Goal: Information Seeking & Learning: Learn about a topic

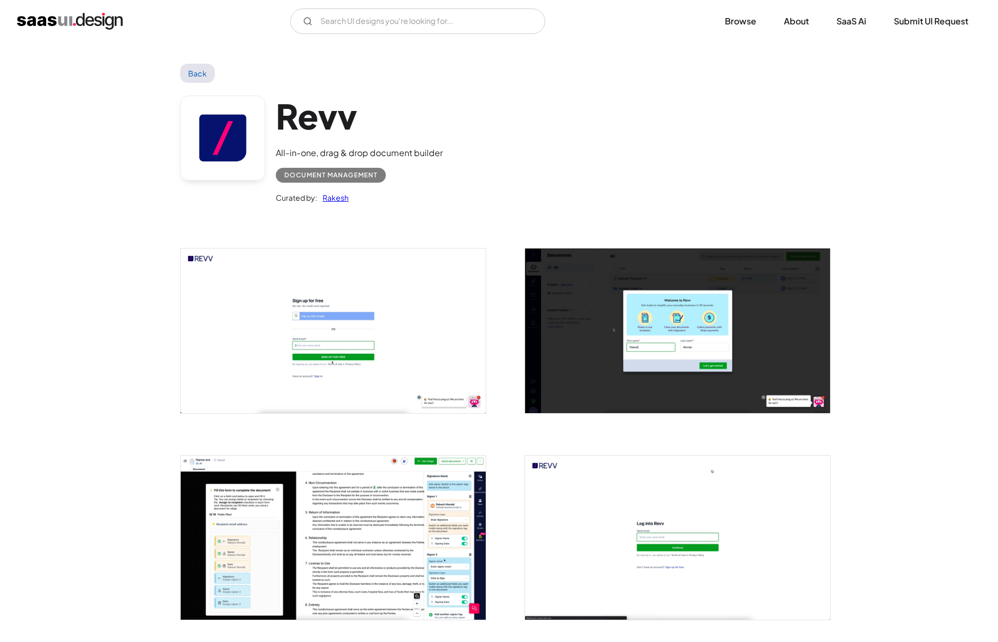
click at [182, 72] on link "Back" at bounding box center [197, 73] width 35 height 19
click at [740, 28] on link "Browse" at bounding box center [740, 21] width 57 height 23
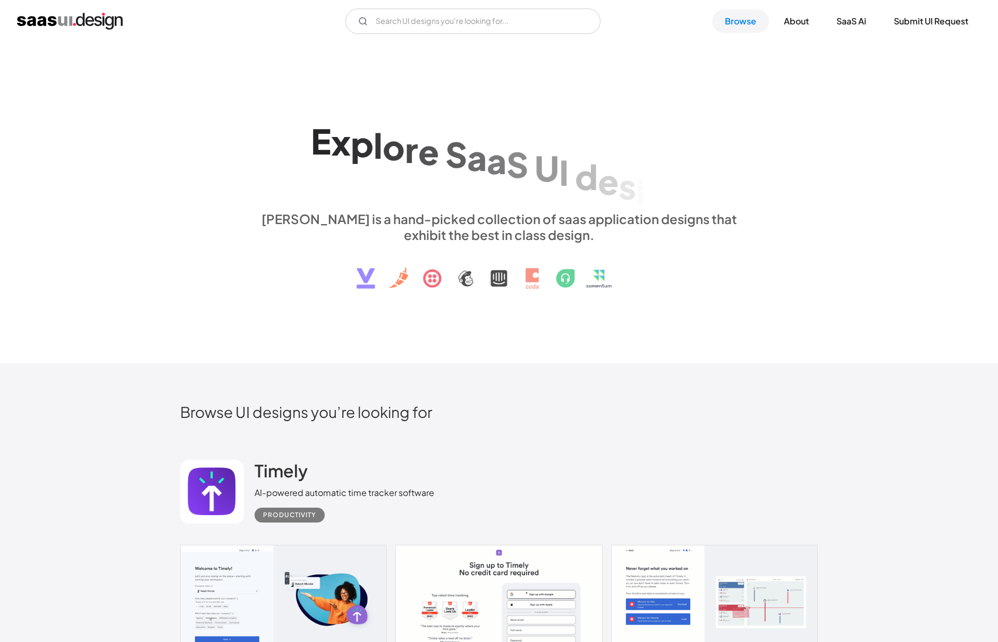
scroll to position [421, 0]
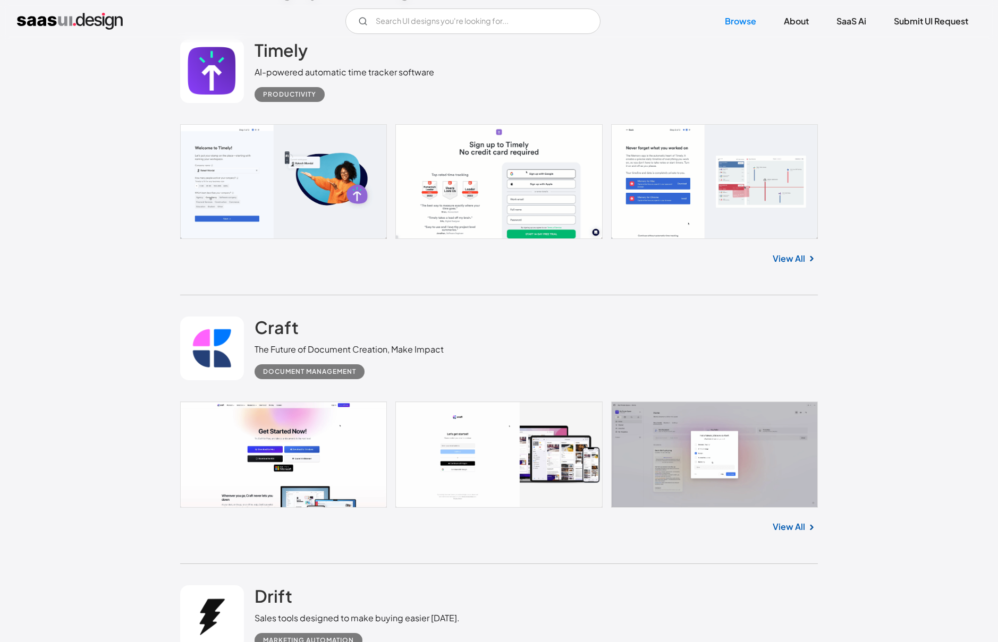
click at [794, 259] on link "View All" at bounding box center [788, 258] width 32 height 13
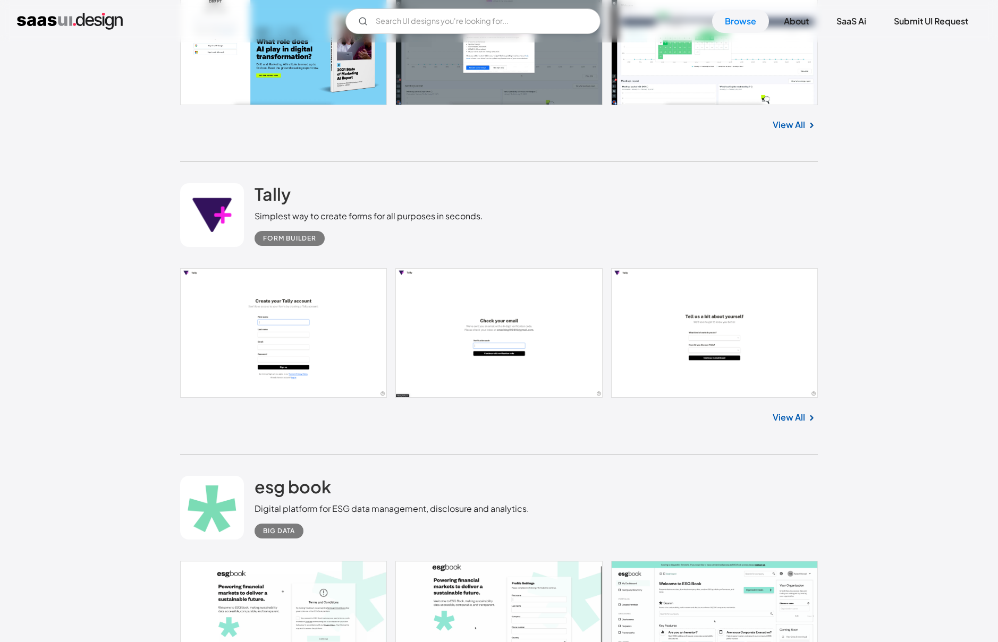
scroll to position [1152, 0]
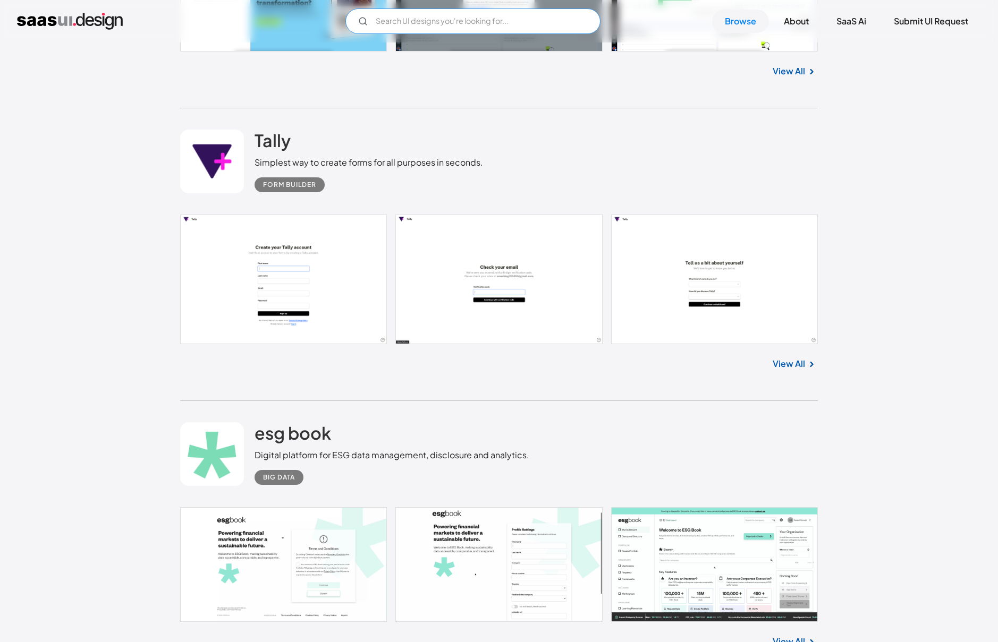
click at [494, 28] on input "Email Form" at bounding box center [472, 20] width 255 height 25
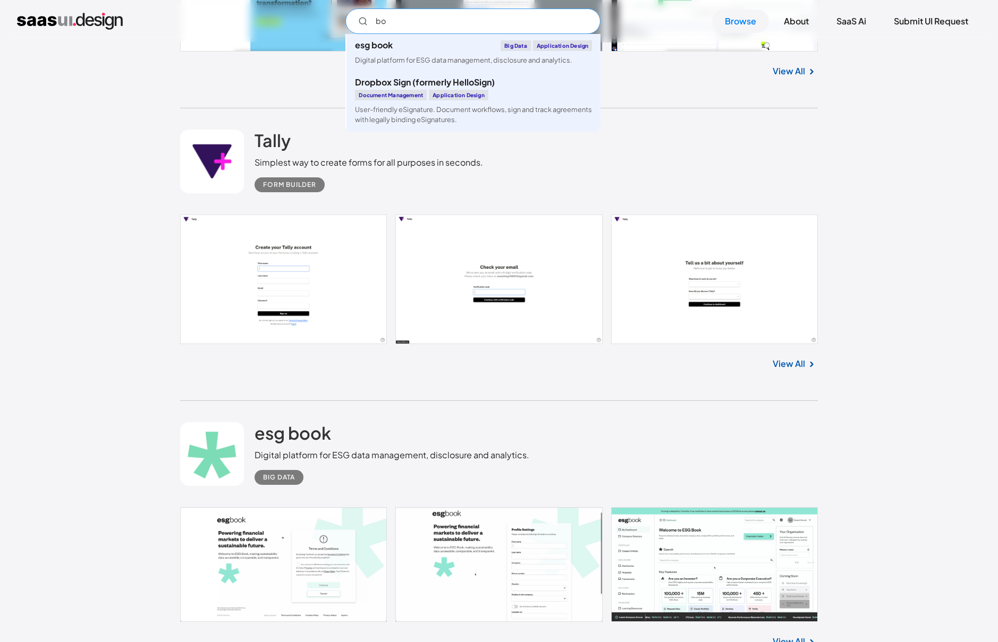
type input "b"
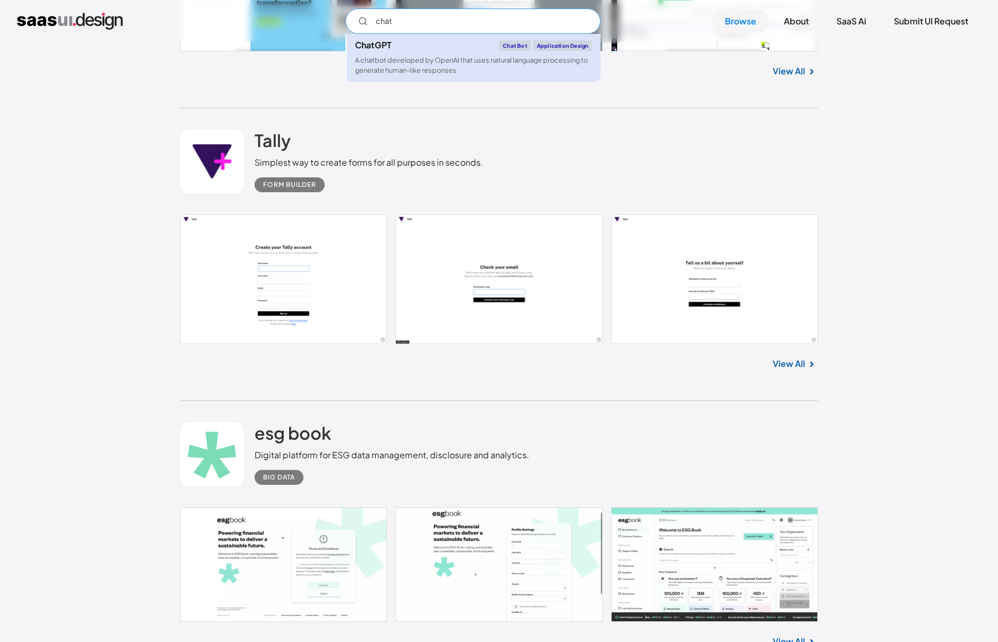
click at [479, 63] on div "A chatbot developed by OpenAI that uses natural language processing to generate…" at bounding box center [473, 65] width 237 height 20
type input "chat"
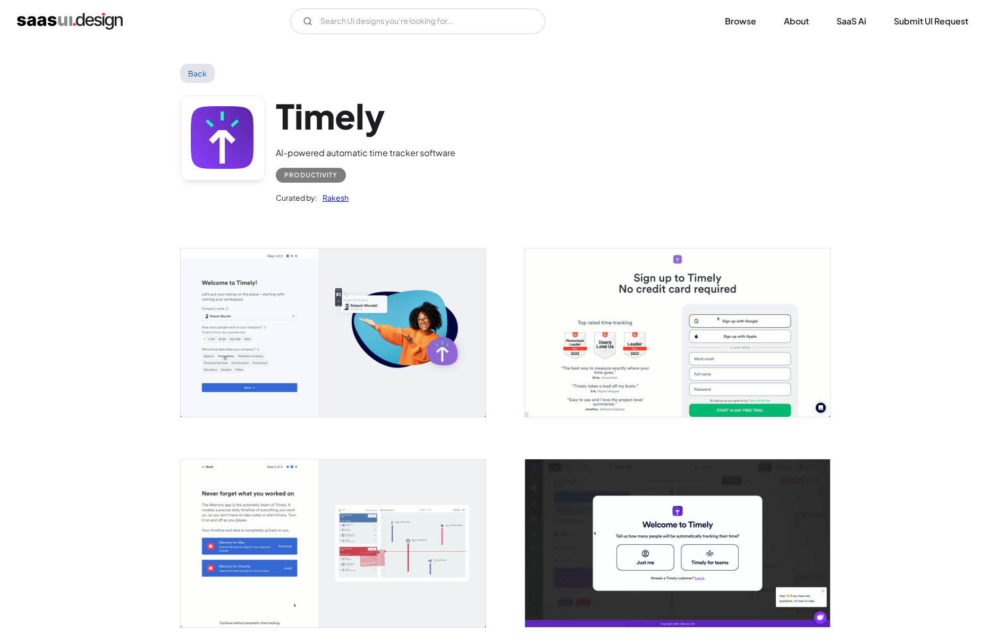
scroll to position [561, 0]
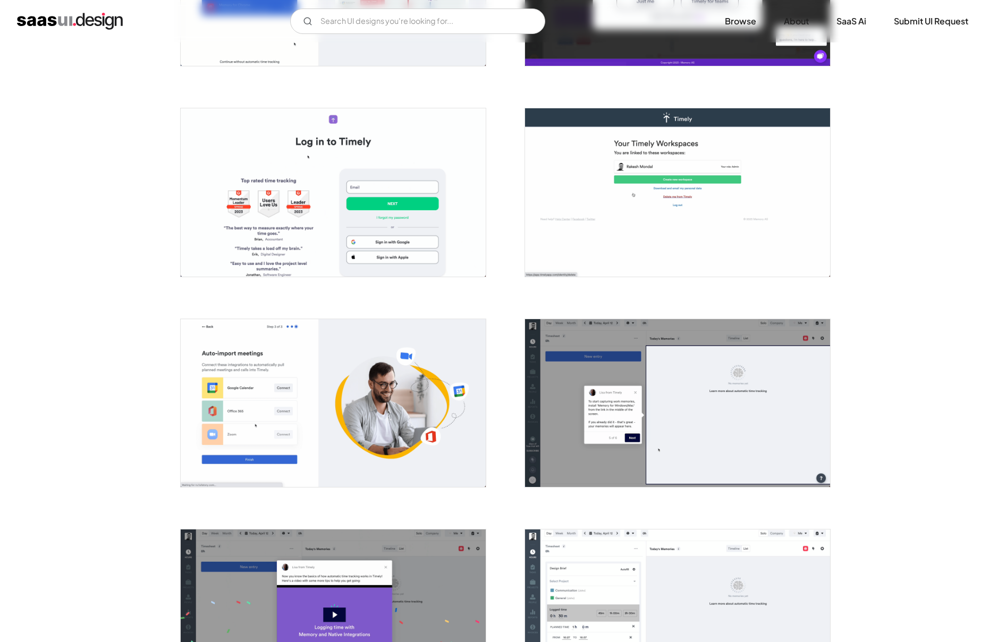
click at [739, 348] on img "open lightbox" at bounding box center [677, 403] width 305 height 168
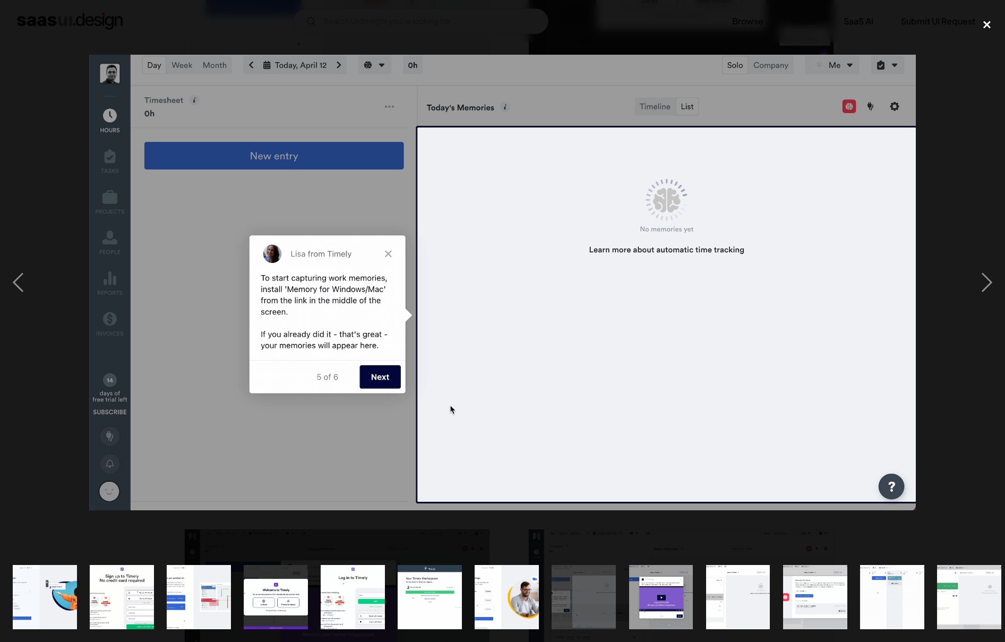
click at [979, 28] on div "close lightbox" at bounding box center [987, 24] width 36 height 23
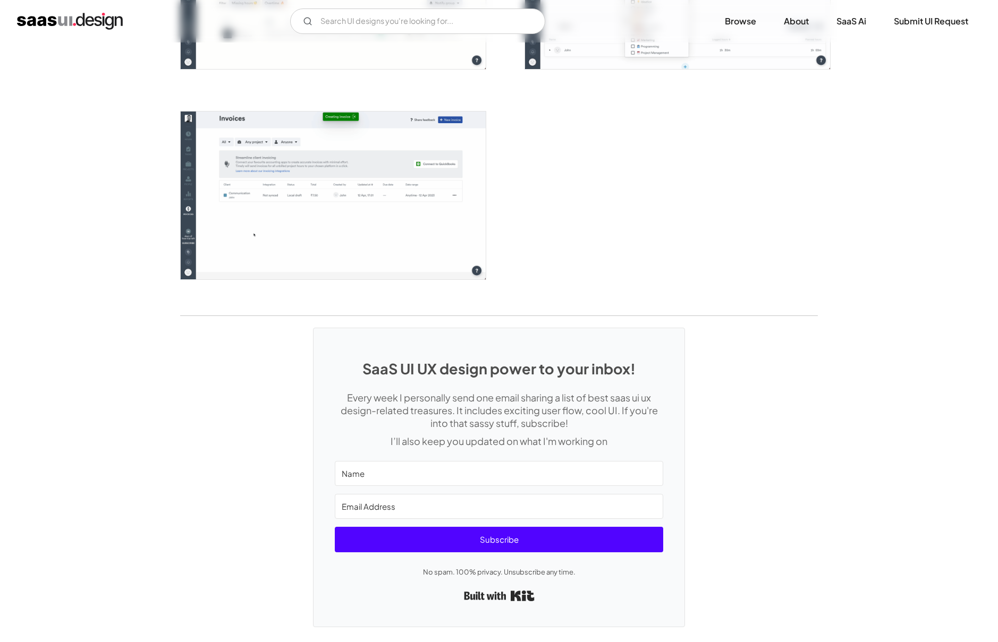
scroll to position [2687, 0]
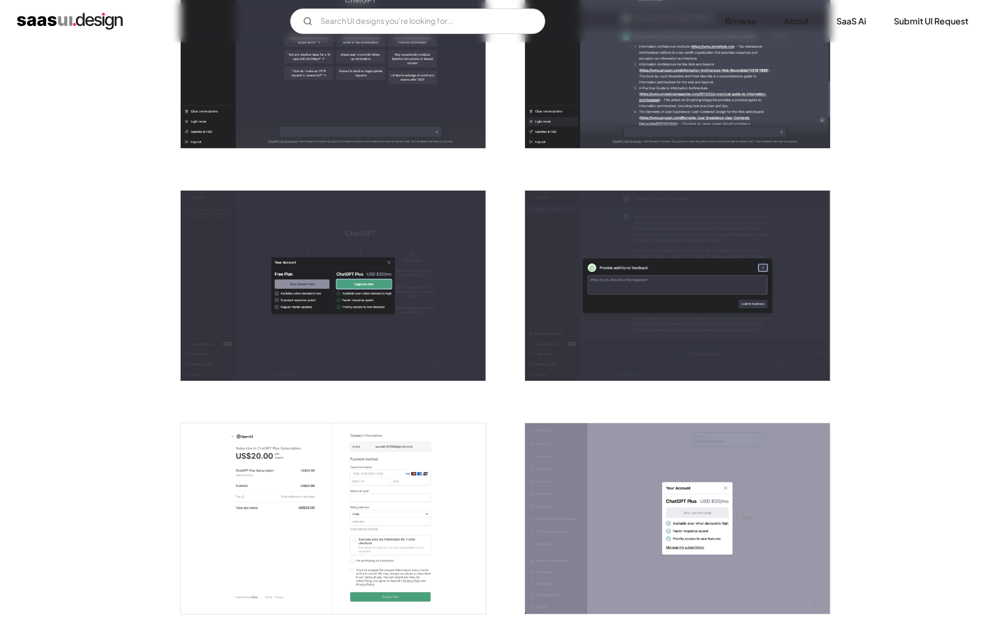
scroll to position [1225, 0]
